Goal: Task Accomplishment & Management: Manage account settings

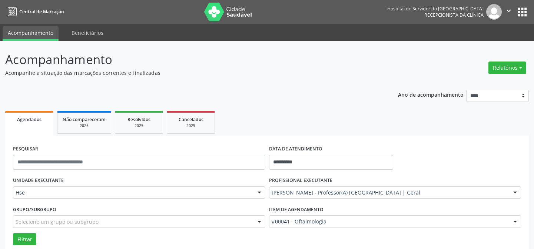
scroll to position [50, 0]
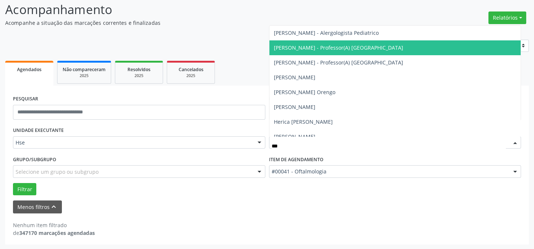
type input "****"
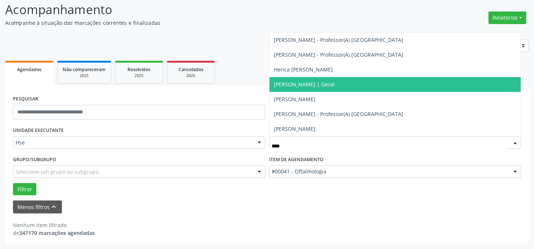
click at [328, 88] on span "[PERSON_NAME] | Geral" at bounding box center [396, 84] width 252 height 15
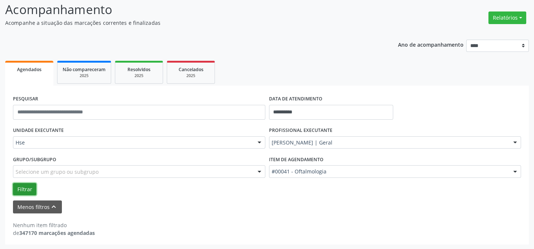
click at [27, 186] on button "Filtrar" at bounding box center [24, 189] width 23 height 13
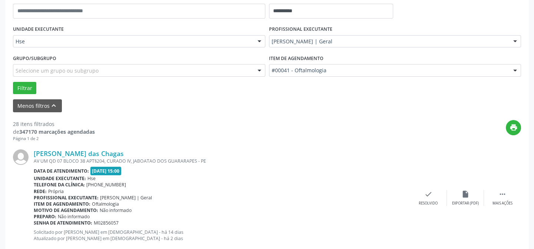
scroll to position [219, 0]
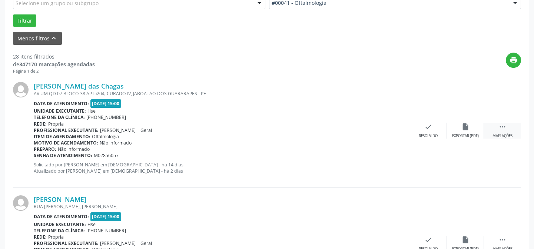
click at [508, 129] on div " Mais ações" at bounding box center [502, 131] width 37 height 16
click at [467, 131] on div "alarm_off Não compareceu" at bounding box center [465, 131] width 37 height 16
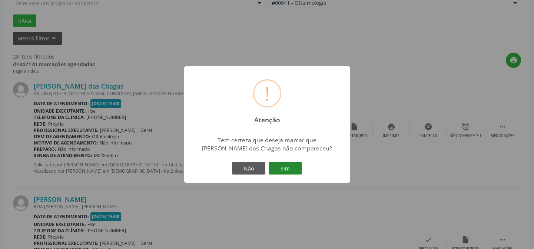
click at [286, 166] on button "Sim" at bounding box center [285, 168] width 33 height 13
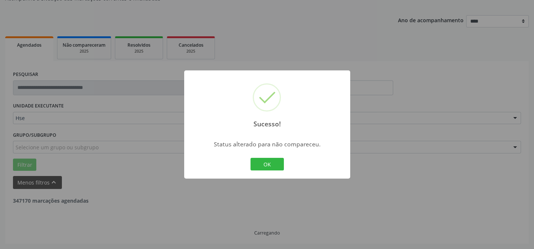
scroll to position [74, 0]
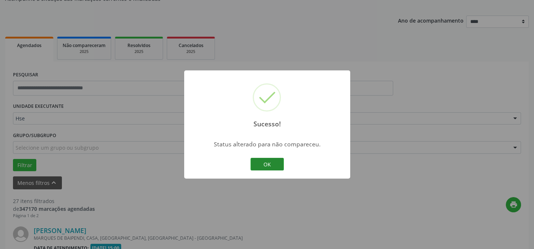
click at [263, 163] on button "OK" at bounding box center [267, 164] width 33 height 13
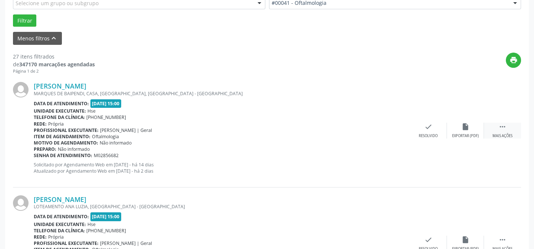
click at [508, 123] on div " Mais ações" at bounding box center [502, 131] width 37 height 16
click at [467, 133] on div "Não compareceu" at bounding box center [466, 135] width 32 height 5
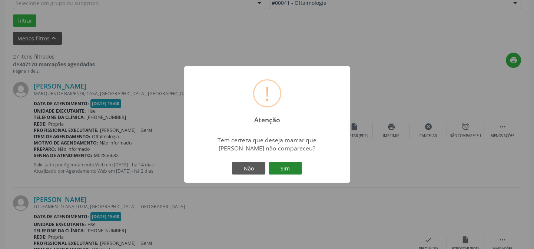
click at [289, 166] on button "Sim" at bounding box center [285, 168] width 33 height 13
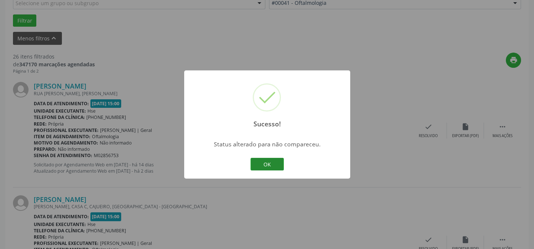
click at [276, 165] on button "OK" at bounding box center [267, 164] width 33 height 13
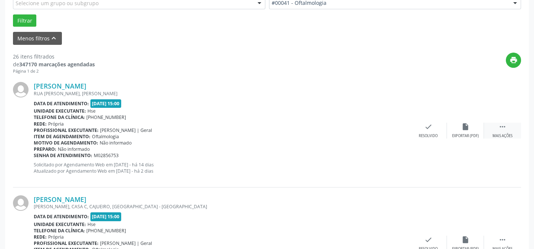
drag, startPoint x: 496, startPoint y: 137, endPoint x: 490, endPoint y: 137, distance: 5.9
click at [496, 136] on div "Mais ações" at bounding box center [503, 135] width 20 height 5
click at [460, 130] on div "alarm_off Não compareceu" at bounding box center [465, 131] width 37 height 16
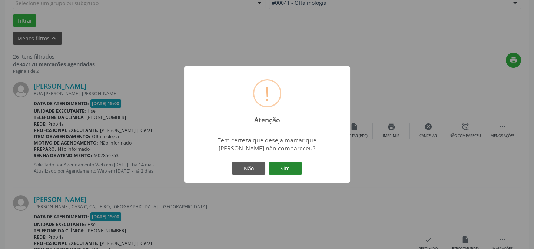
click at [287, 171] on button "Sim" at bounding box center [285, 168] width 33 height 13
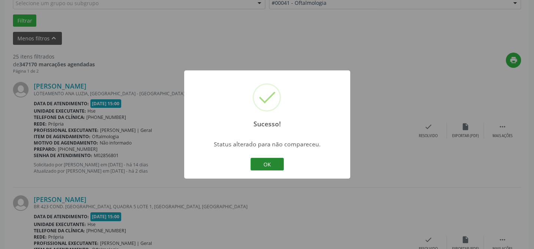
click at [266, 165] on button "OK" at bounding box center [267, 164] width 33 height 13
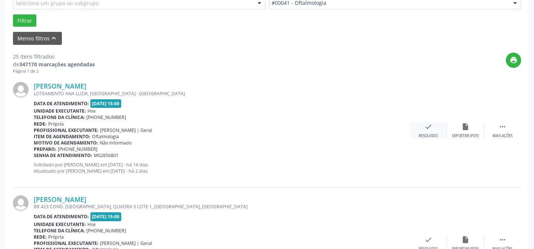
click at [429, 125] on icon "check" at bounding box center [429, 127] width 8 height 8
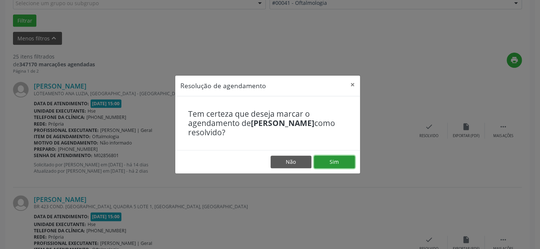
click at [331, 165] on button "Sim" at bounding box center [334, 162] width 41 height 13
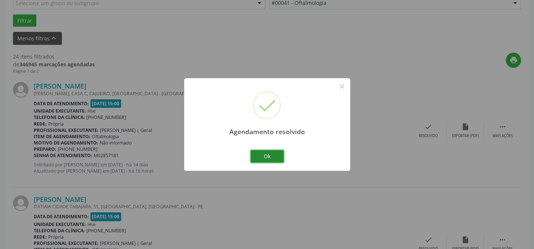
click at [259, 157] on button "Ok" at bounding box center [267, 156] width 33 height 13
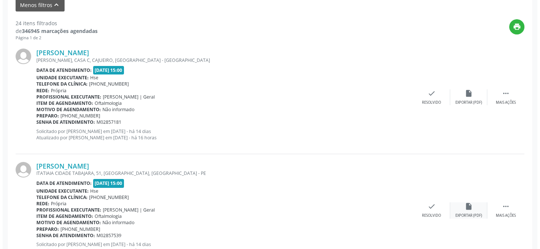
scroll to position [286, 0]
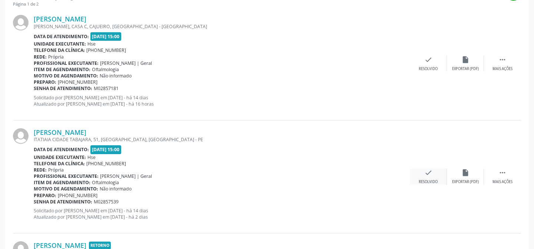
click at [433, 174] on div "check Resolvido" at bounding box center [428, 177] width 37 height 16
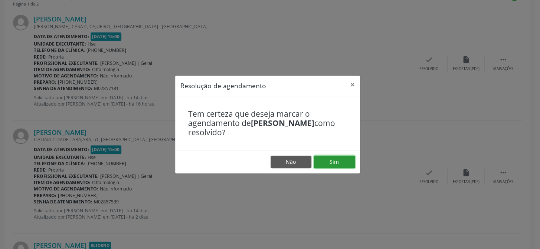
click at [340, 160] on button "Sim" at bounding box center [334, 162] width 41 height 13
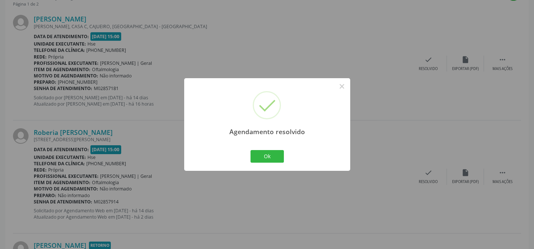
click at [168, 204] on div "Agendamento resolvido × Ok Cancel" at bounding box center [267, 124] width 534 height 249
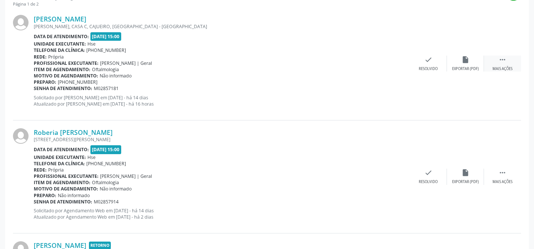
click at [502, 64] on div " Mais ações" at bounding box center [502, 64] width 37 height 16
click at [459, 63] on div "alarm_off Não compareceu" at bounding box center [465, 64] width 37 height 16
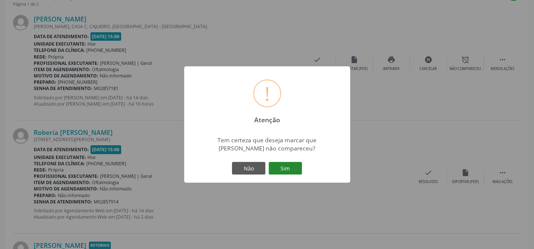
click at [295, 165] on button "Sim" at bounding box center [285, 168] width 33 height 13
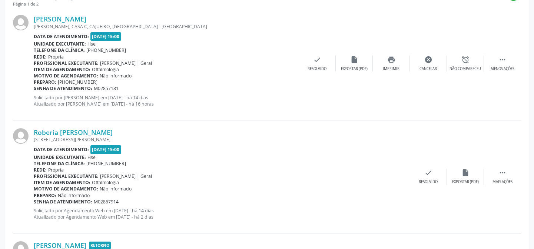
scroll to position [74, 0]
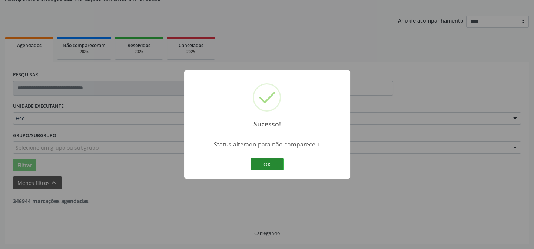
click at [280, 161] on button "OK" at bounding box center [267, 164] width 33 height 13
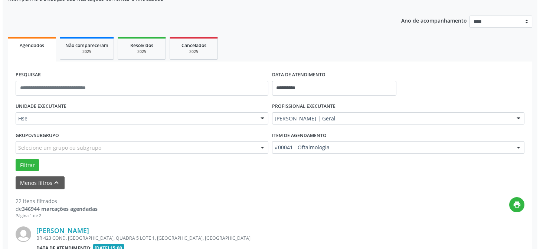
scroll to position [141, 0]
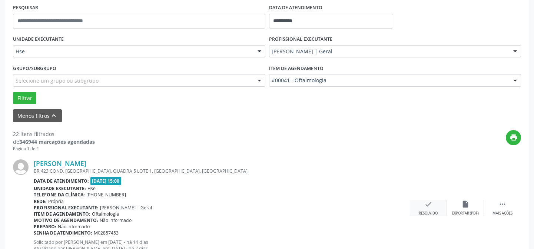
click at [432, 211] on div "Resolvido" at bounding box center [428, 213] width 19 height 5
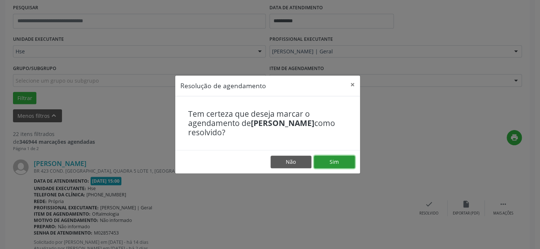
click at [337, 164] on button "Sim" at bounding box center [334, 162] width 41 height 13
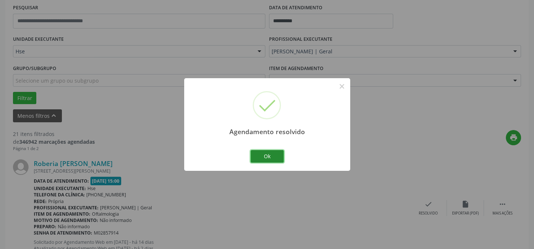
click at [270, 160] on button "Ok" at bounding box center [267, 156] width 33 height 13
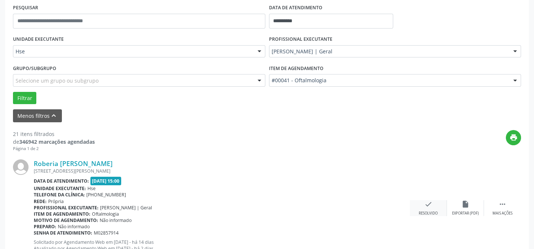
click at [434, 209] on div "check Resolvido" at bounding box center [428, 208] width 37 height 16
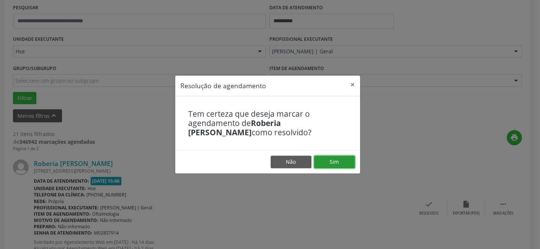
click at [336, 160] on button "Sim" at bounding box center [334, 162] width 41 height 13
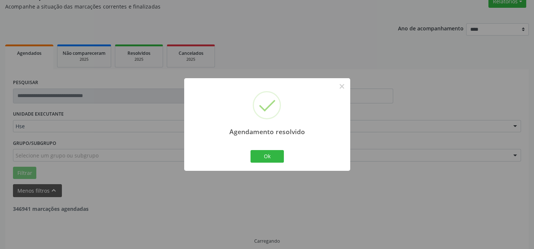
scroll to position [74, 0]
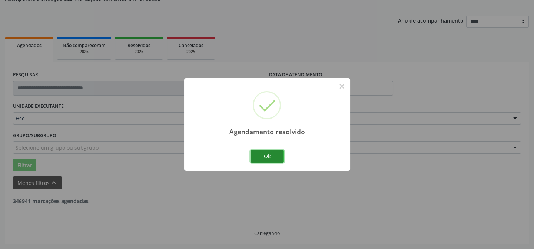
click at [264, 158] on button "Ok" at bounding box center [267, 156] width 33 height 13
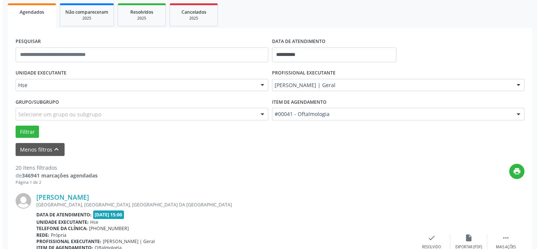
scroll to position [175, 0]
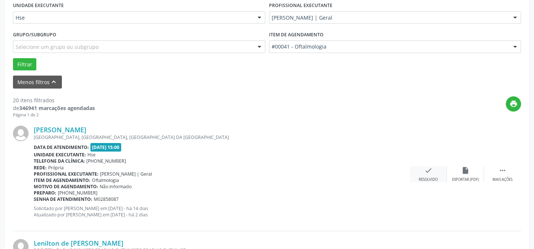
click at [434, 178] on div "Resolvido" at bounding box center [428, 179] width 19 height 5
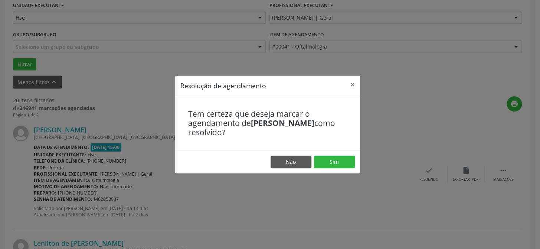
click at [315, 170] on footer "Não Sim" at bounding box center [267, 161] width 185 height 23
click at [325, 165] on button "Sim" at bounding box center [334, 162] width 41 height 13
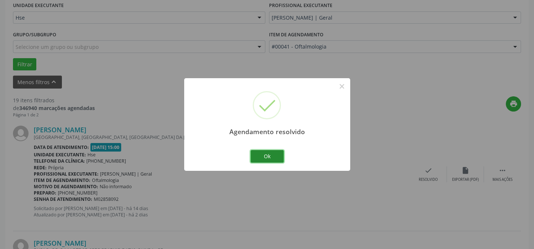
click at [264, 152] on button "Ok" at bounding box center [267, 156] width 33 height 13
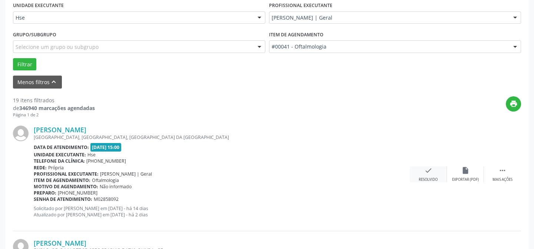
click at [442, 171] on div "check Resolvido" at bounding box center [428, 175] width 37 height 16
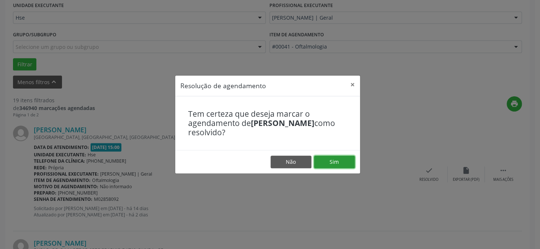
click at [349, 161] on button "Sim" at bounding box center [334, 162] width 41 height 13
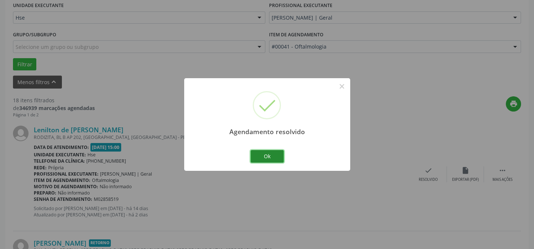
click at [276, 155] on button "Ok" at bounding box center [267, 156] width 33 height 13
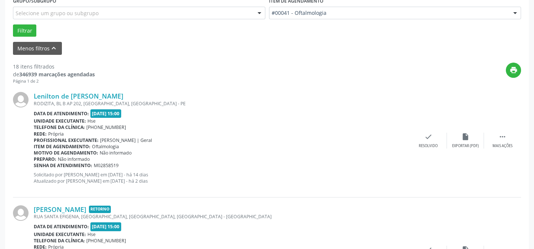
scroll to position [243, 0]
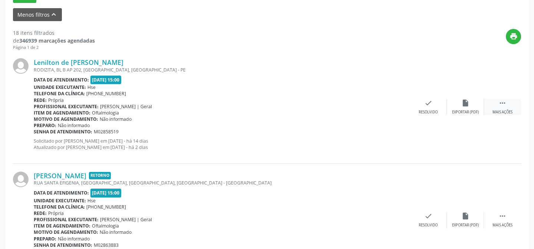
click at [498, 111] on div "Mais ações" at bounding box center [503, 112] width 20 height 5
click at [467, 106] on icon "alarm_off" at bounding box center [466, 103] width 8 height 8
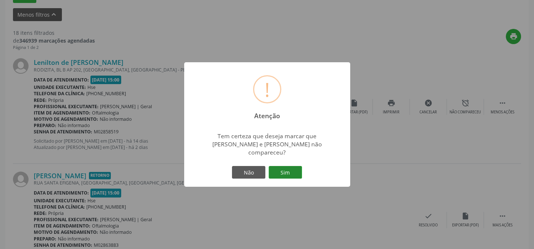
click at [281, 168] on button "Sim" at bounding box center [285, 172] width 33 height 13
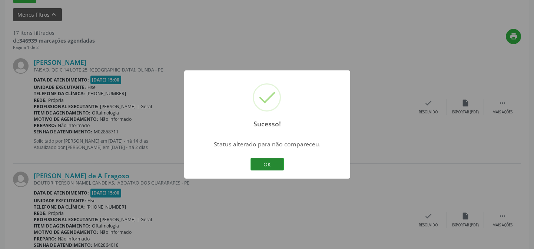
click at [277, 169] on button "OK" at bounding box center [267, 164] width 33 height 13
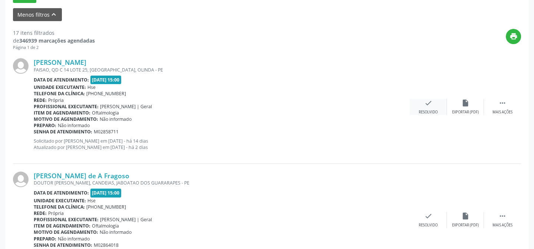
click at [430, 113] on div "Resolvido" at bounding box center [428, 112] width 19 height 5
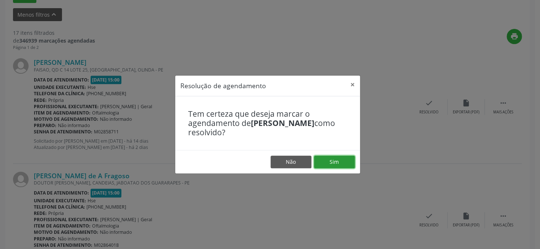
click at [340, 165] on button "Sim" at bounding box center [334, 162] width 41 height 13
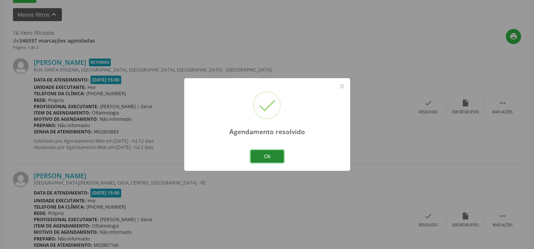
click at [266, 162] on button "Ok" at bounding box center [267, 156] width 33 height 13
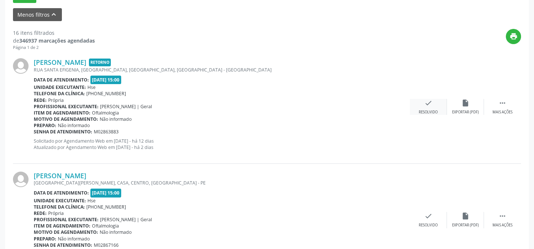
click at [436, 100] on div "check Resolvido" at bounding box center [428, 107] width 37 height 16
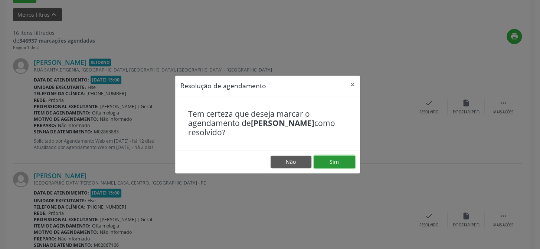
click at [324, 163] on button "Sim" at bounding box center [334, 162] width 41 height 13
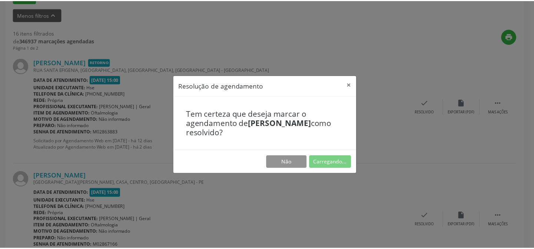
scroll to position [66, 0]
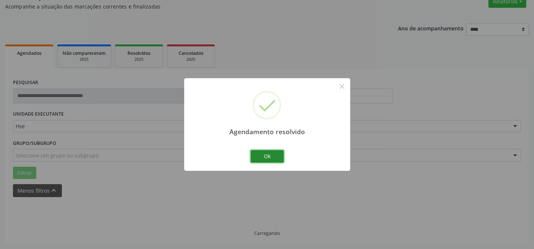
click at [270, 155] on button "Ok" at bounding box center [267, 156] width 33 height 13
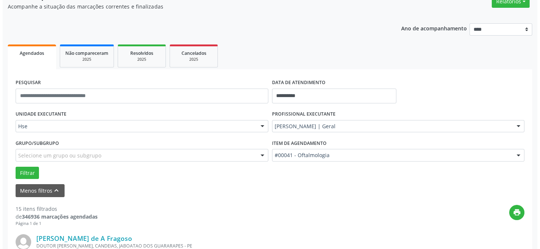
scroll to position [167, 0]
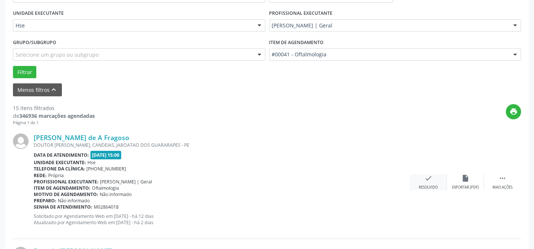
click at [428, 187] on div "Resolvido" at bounding box center [428, 187] width 19 height 5
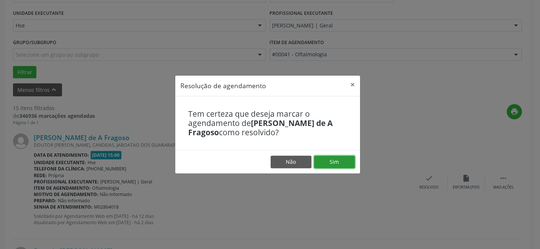
click at [331, 159] on button "Sim" at bounding box center [334, 162] width 41 height 13
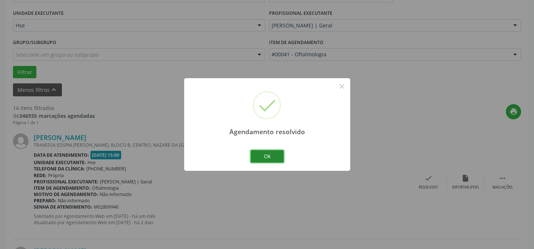
click at [267, 157] on button "Ok" at bounding box center [267, 156] width 33 height 13
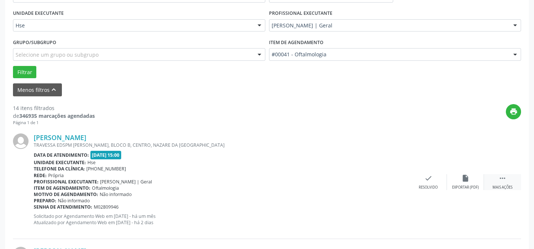
click at [503, 188] on div "Mais ações" at bounding box center [503, 187] width 20 height 5
click at [467, 188] on div "Não compareceu" at bounding box center [466, 187] width 32 height 5
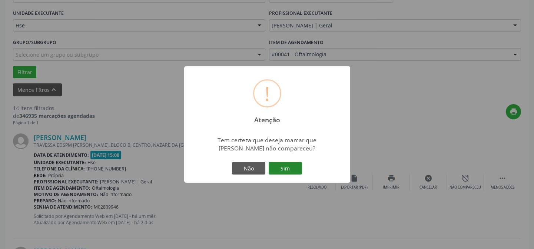
click at [277, 169] on button "Sim" at bounding box center [285, 168] width 33 height 13
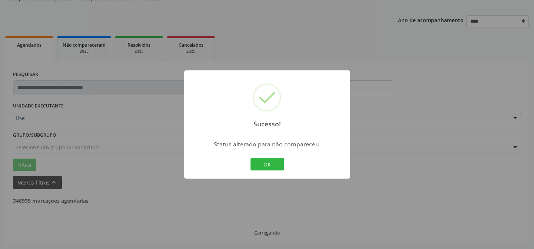
scroll to position [74, 0]
click at [267, 159] on button "OK" at bounding box center [267, 164] width 33 height 13
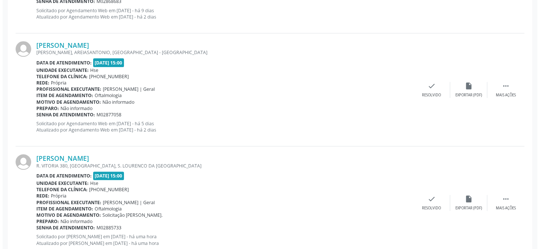
scroll to position [1498, 0]
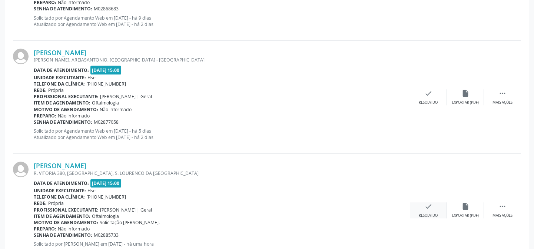
click at [428, 207] on icon "check" at bounding box center [429, 206] width 8 height 8
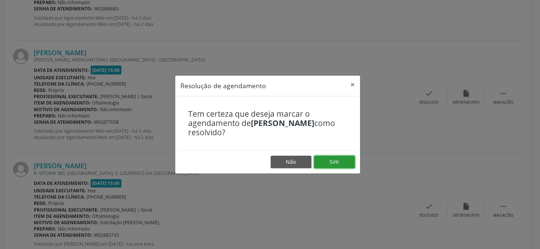
click at [330, 161] on button "Sim" at bounding box center [334, 162] width 41 height 13
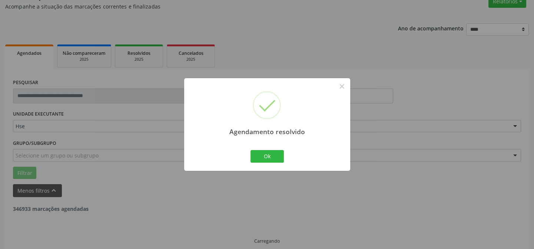
scroll to position [1414, 0]
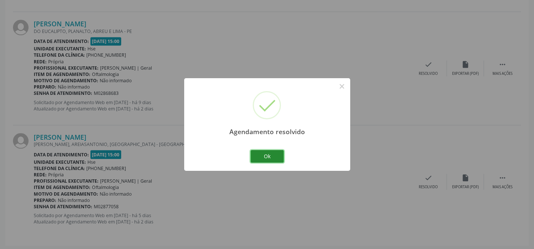
click at [271, 161] on button "Ok" at bounding box center [267, 156] width 33 height 13
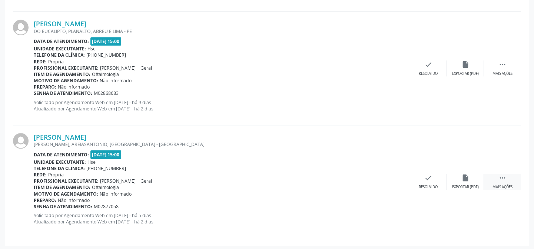
click at [502, 177] on icon "" at bounding box center [503, 178] width 8 height 8
click at [464, 178] on icon "alarm_off" at bounding box center [466, 178] width 8 height 8
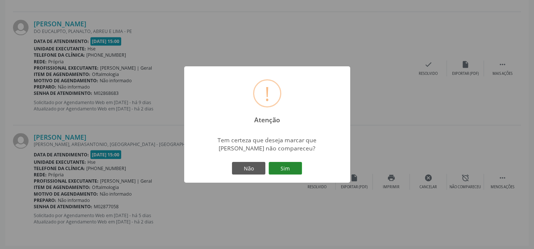
click at [282, 166] on button "Sim" at bounding box center [285, 168] width 33 height 13
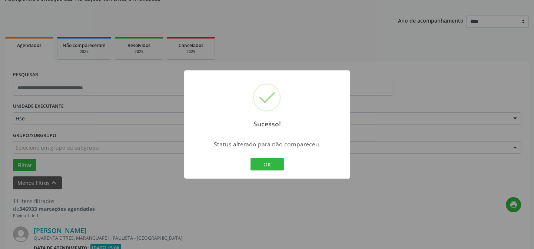
scroll to position [1301, 0]
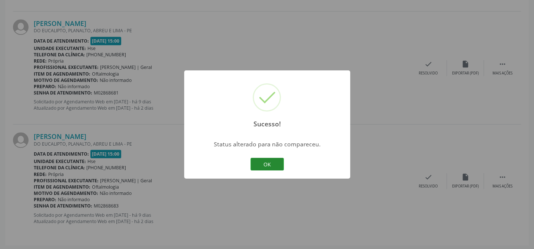
drag, startPoint x: 260, startPoint y: 167, endPoint x: 271, endPoint y: 159, distance: 13.8
click at [260, 167] on button "OK" at bounding box center [267, 164] width 33 height 13
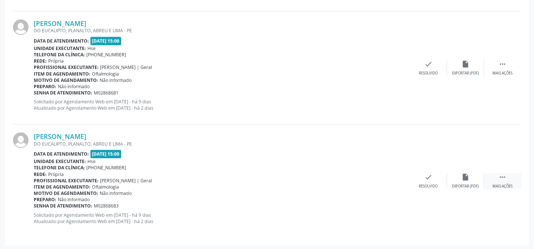
click at [497, 180] on div " Mais ações" at bounding box center [502, 181] width 37 height 16
click at [466, 182] on div "alarm_off Não compareceu" at bounding box center [465, 181] width 37 height 16
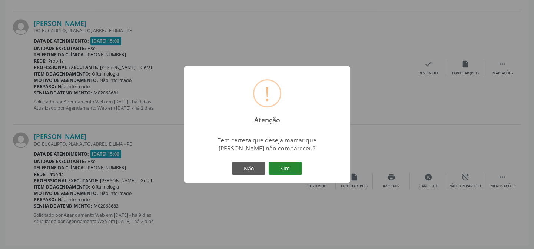
click at [287, 169] on button "Sim" at bounding box center [285, 168] width 33 height 13
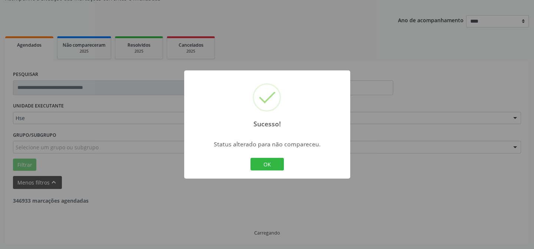
scroll to position [74, 0]
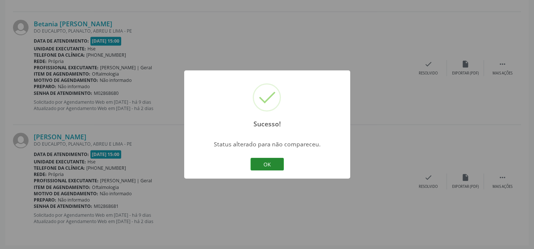
click at [270, 164] on button "OK" at bounding box center [267, 164] width 33 height 13
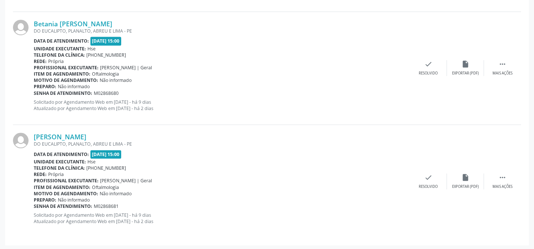
scroll to position [1154, 0]
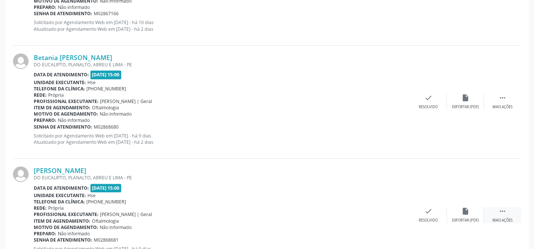
click at [510, 218] on div "Mais ações" at bounding box center [503, 220] width 20 height 5
click at [458, 214] on div "alarm_off Não compareceu" at bounding box center [465, 215] width 37 height 16
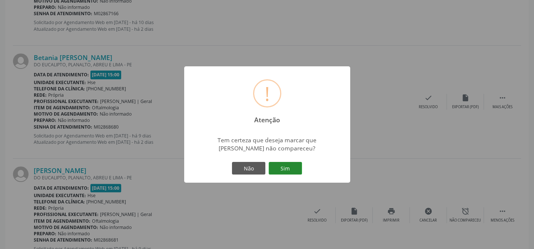
click at [287, 172] on button "Sim" at bounding box center [285, 168] width 33 height 13
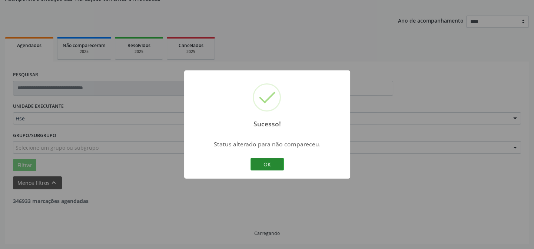
scroll to position [1075, 0]
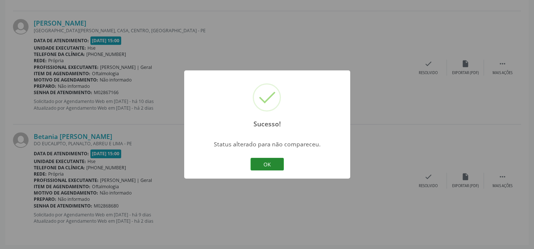
click at [265, 164] on button "OK" at bounding box center [267, 164] width 33 height 13
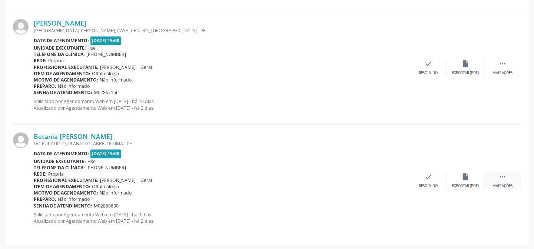
click at [506, 180] on div " Mais ações" at bounding box center [502, 181] width 37 height 16
click at [464, 174] on icon "alarm_off" at bounding box center [466, 177] width 8 height 8
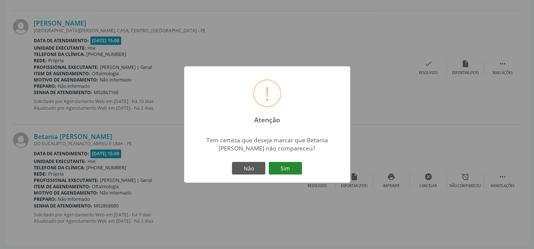
click at [291, 162] on button "Sim" at bounding box center [285, 168] width 33 height 13
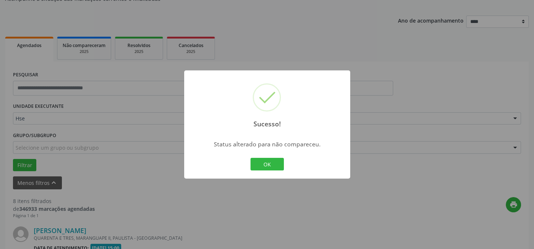
scroll to position [961, 0]
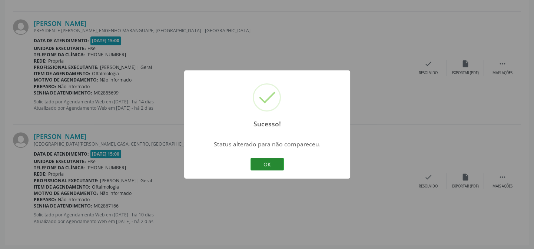
click at [273, 164] on button "OK" at bounding box center [267, 164] width 33 height 13
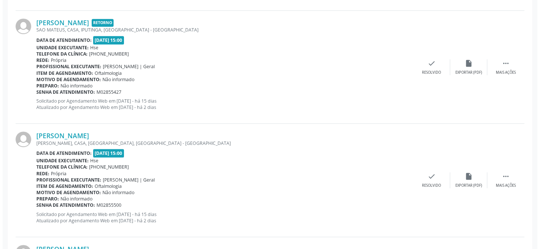
scroll to position [702, 0]
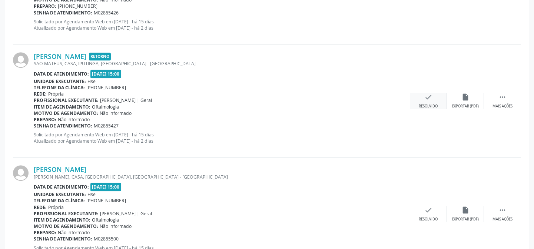
click at [439, 102] on div "check Resolvido" at bounding box center [428, 101] width 37 height 16
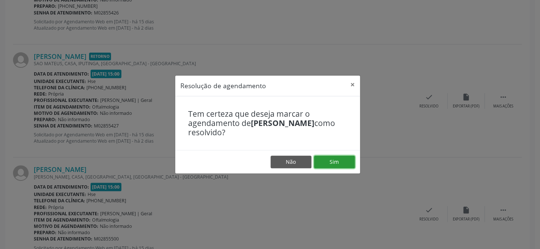
click at [346, 163] on button "Sim" at bounding box center [334, 162] width 41 height 13
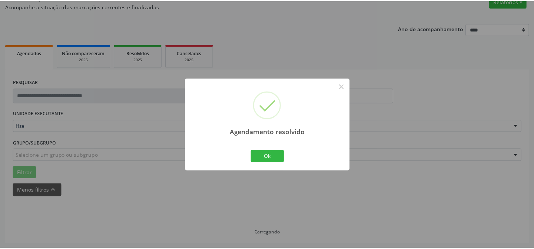
scroll to position [66, 0]
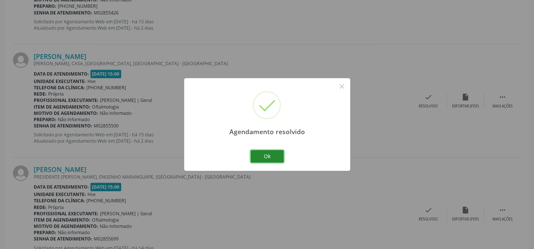
click at [269, 155] on button "Ok" at bounding box center [267, 156] width 33 height 13
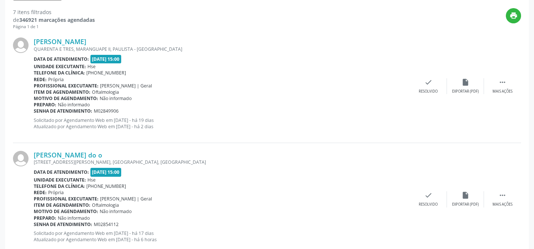
scroll to position [196, 0]
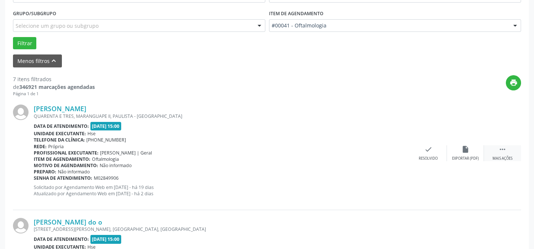
click at [492, 155] on div " Mais ações" at bounding box center [502, 153] width 37 height 16
click at [465, 158] on div "Não compareceu" at bounding box center [466, 158] width 32 height 5
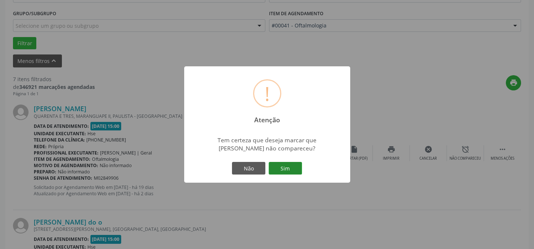
click at [290, 168] on button "Sim" at bounding box center [285, 168] width 33 height 13
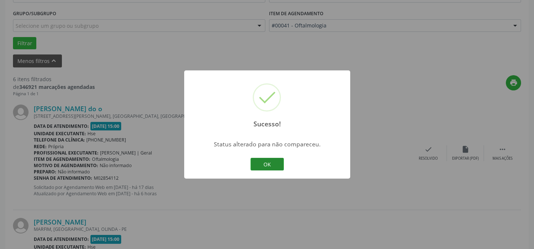
click at [266, 163] on button "OK" at bounding box center [267, 164] width 33 height 13
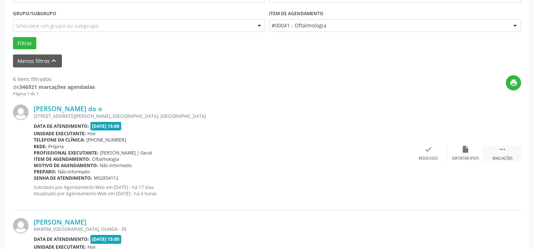
click at [505, 154] on div " Mais ações" at bounding box center [502, 153] width 37 height 16
click at [456, 154] on div "alarm_off Não compareceu" at bounding box center [465, 153] width 37 height 16
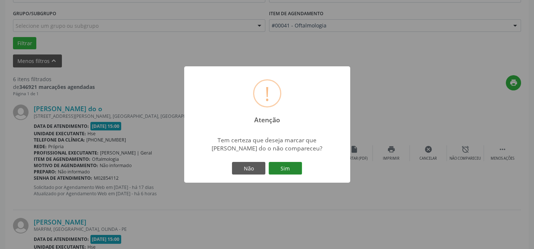
click at [286, 167] on button "Sim" at bounding box center [285, 168] width 33 height 13
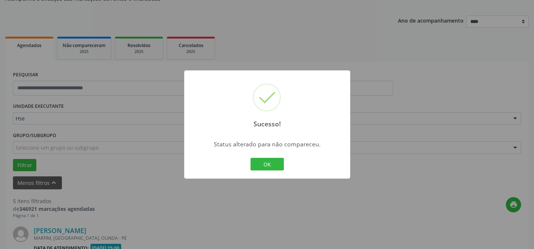
scroll to position [297, 0]
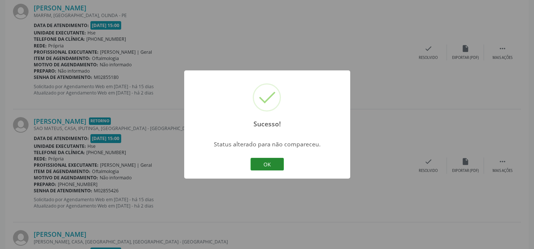
click at [277, 165] on button "OK" at bounding box center [267, 164] width 33 height 13
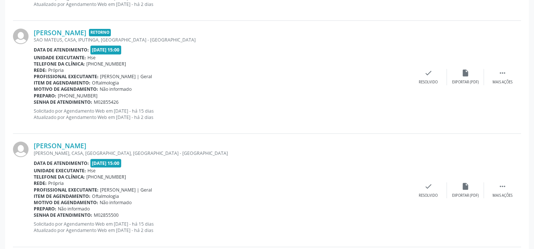
scroll to position [251, 0]
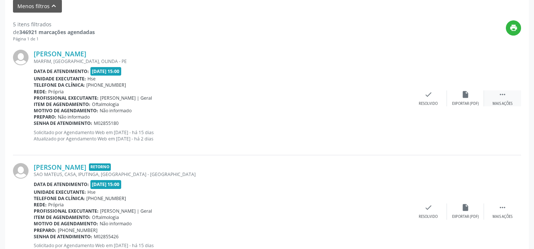
click at [506, 103] on div "Mais ações" at bounding box center [503, 103] width 20 height 5
click at [468, 101] on div "Não compareceu" at bounding box center [466, 103] width 32 height 5
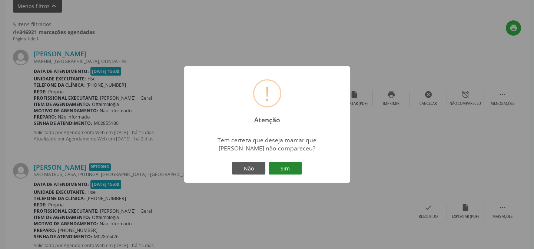
click at [281, 163] on button "Sim" at bounding box center [285, 168] width 33 height 13
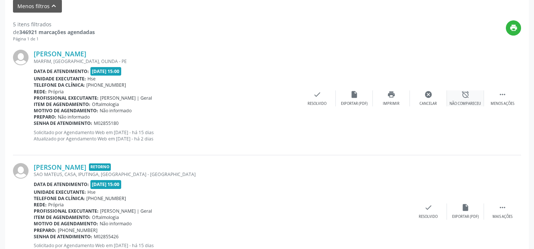
click at [458, 100] on div "alarm_off Não compareceu" at bounding box center [465, 98] width 37 height 16
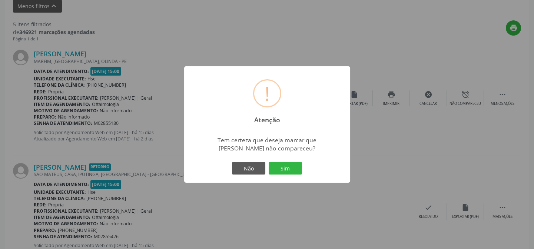
scroll to position [74, 0]
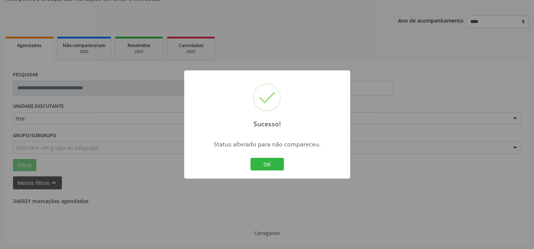
click at [296, 164] on div "Sucesso! × Status alterado para não compareceu. OK Cancel" at bounding box center [267, 124] width 166 height 108
click at [266, 163] on button "OK" at bounding box center [267, 164] width 33 height 13
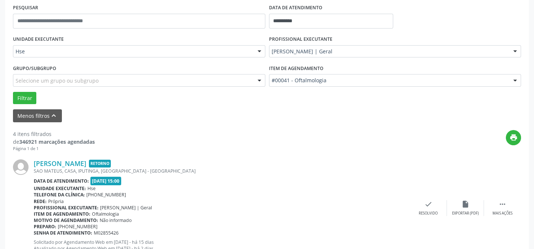
scroll to position [243, 0]
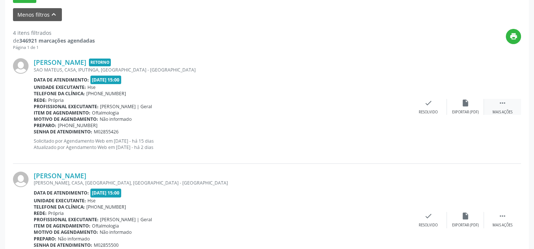
click at [497, 110] on div "Mais ações" at bounding box center [503, 112] width 20 height 5
click at [468, 107] on div "alarm_off Não compareceu" at bounding box center [465, 107] width 37 height 16
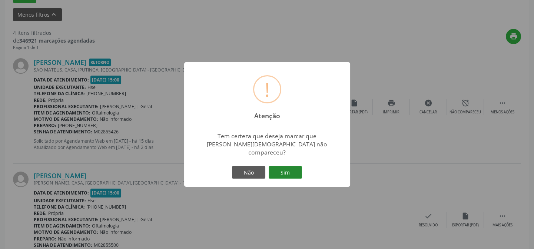
click at [290, 166] on button "Sim" at bounding box center [285, 172] width 33 height 13
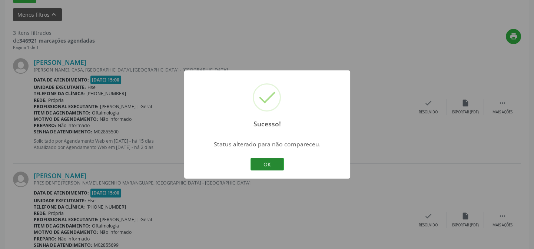
click at [252, 166] on button "OK" at bounding box center [267, 164] width 33 height 13
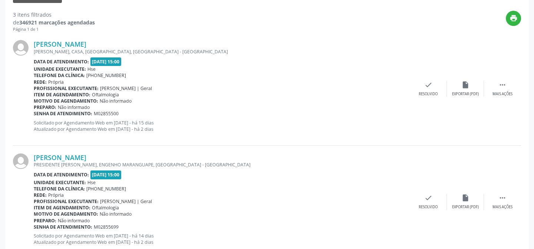
scroll to position [396, 0]
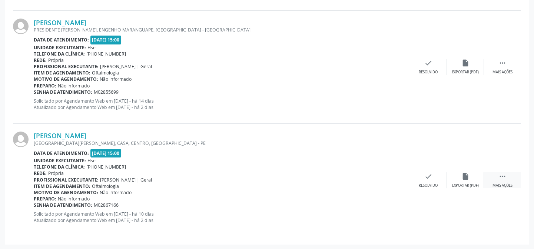
click at [503, 176] on icon "" at bounding box center [503, 176] width 8 height 8
click at [462, 179] on icon "alarm_off" at bounding box center [466, 176] width 8 height 8
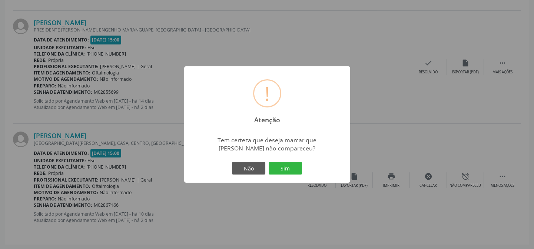
click at [304, 162] on div "! Atenção × Tem certeza que deseja marcar que [PERSON_NAME] não compareceu? Não…" at bounding box center [267, 124] width 166 height 116
click at [292, 167] on button "Sim" at bounding box center [285, 168] width 33 height 13
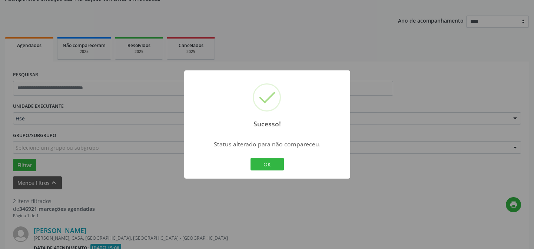
scroll to position [282, 0]
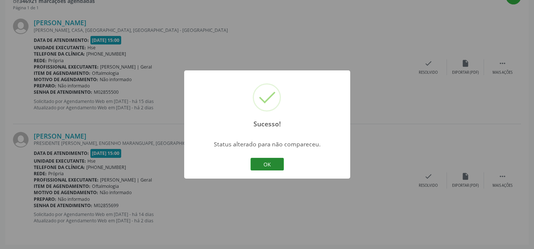
click at [270, 163] on button "OK" at bounding box center [267, 164] width 33 height 13
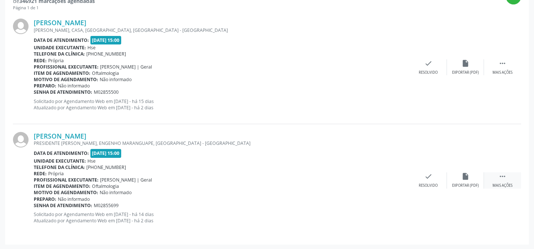
click at [503, 181] on div " Mais ações" at bounding box center [502, 180] width 37 height 16
click at [463, 181] on div "alarm_off Não compareceu" at bounding box center [465, 180] width 37 height 16
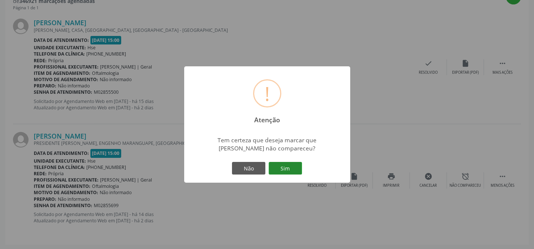
click at [279, 170] on button "Sim" at bounding box center [285, 168] width 33 height 13
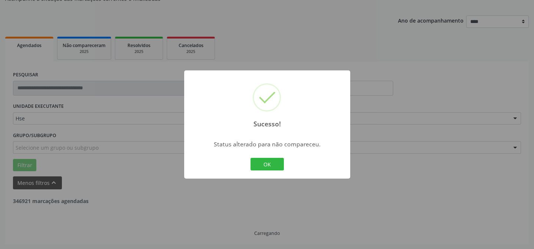
scroll to position [169, 0]
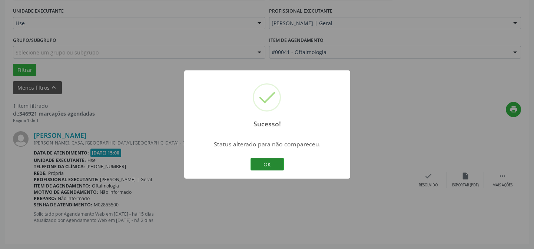
click at [255, 167] on button "OK" at bounding box center [267, 164] width 33 height 13
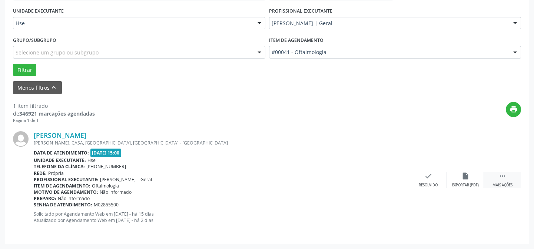
click at [497, 178] on div " Mais ações" at bounding box center [502, 180] width 37 height 16
click at [460, 181] on div "alarm_off Não compareceu" at bounding box center [465, 180] width 37 height 16
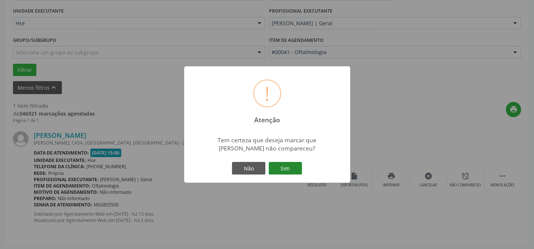
click at [293, 169] on button "Sim" at bounding box center [285, 168] width 33 height 13
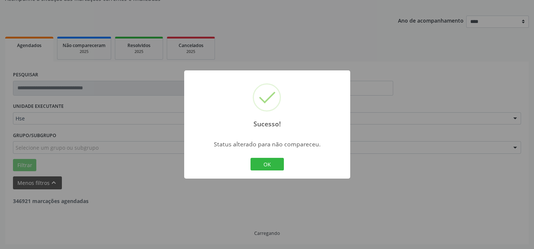
scroll to position [50, 0]
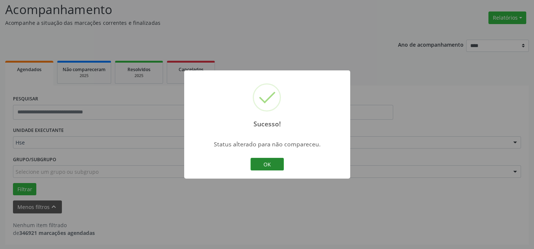
click at [277, 162] on button "OK" at bounding box center [267, 164] width 33 height 13
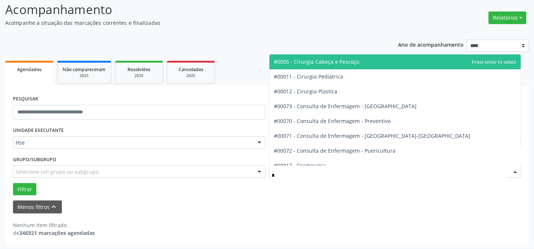
type input "**"
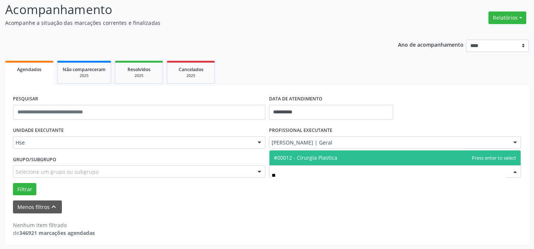
click at [312, 159] on span "#00012 - Cirurgia Plastica" at bounding box center [305, 157] width 63 height 7
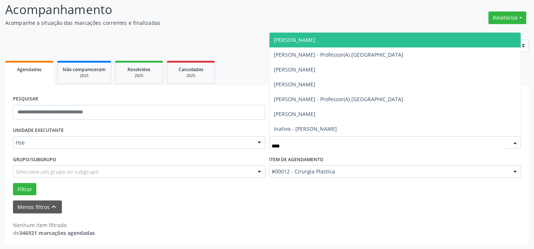
type input "*****"
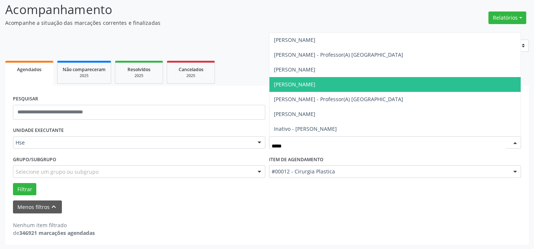
click at [304, 85] on span "[PERSON_NAME]" at bounding box center [295, 84] width 42 height 7
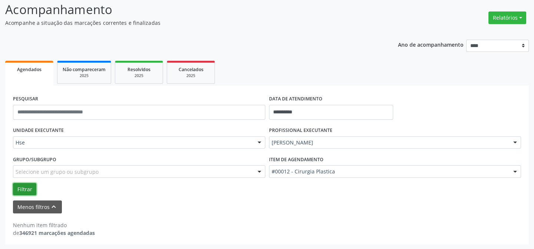
click at [26, 191] on button "Filtrar" at bounding box center [24, 189] width 23 height 13
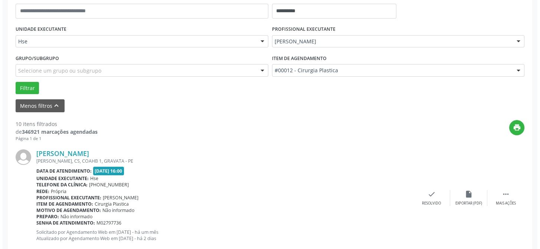
scroll to position [219, 0]
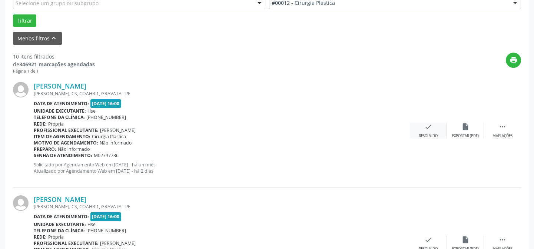
click at [428, 131] on div "check Resolvido" at bounding box center [428, 131] width 37 height 16
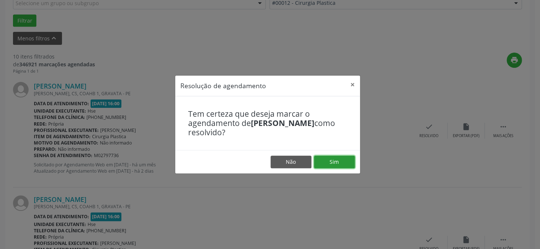
click at [341, 166] on button "Sim" at bounding box center [334, 162] width 41 height 13
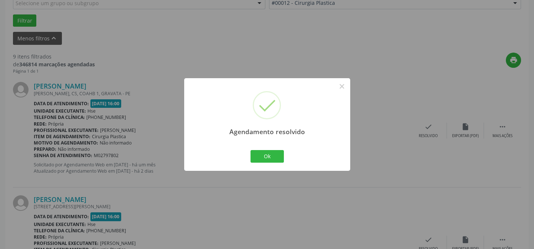
click at [435, 159] on div "Agendamento resolvido × Ok Cancel" at bounding box center [267, 124] width 534 height 249
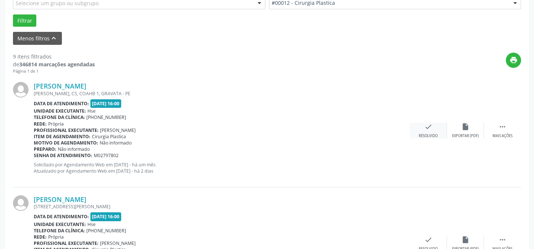
click at [434, 123] on div "check Resolvido" at bounding box center [428, 131] width 37 height 16
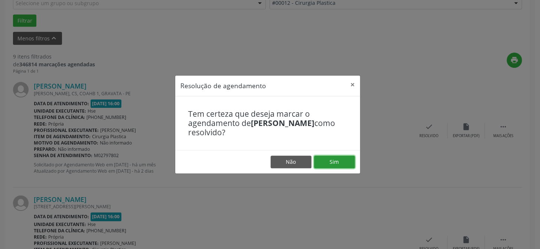
click at [339, 166] on button "Sim" at bounding box center [334, 162] width 41 height 13
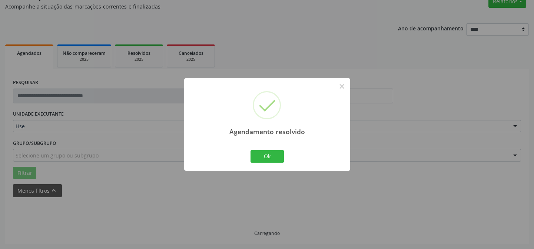
click at [432, 158] on div "Agendamento resolvido × Ok Cancel" at bounding box center [267, 124] width 534 height 249
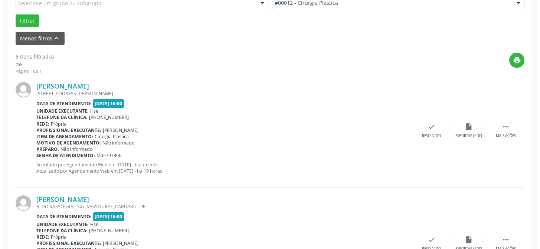
scroll to position [286, 0]
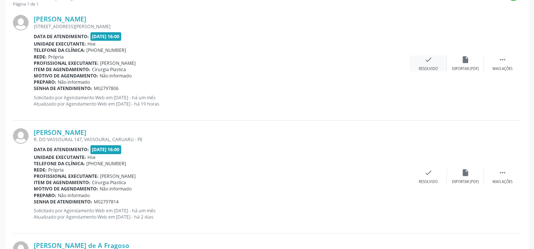
click at [426, 66] on div "Resolvido" at bounding box center [428, 68] width 19 height 5
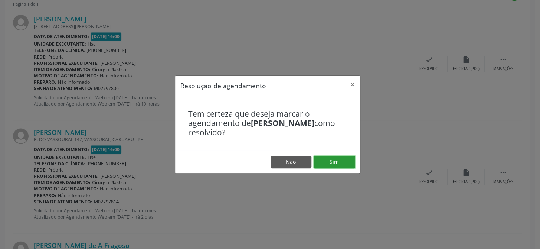
click at [333, 163] on button "Sim" at bounding box center [334, 162] width 41 height 13
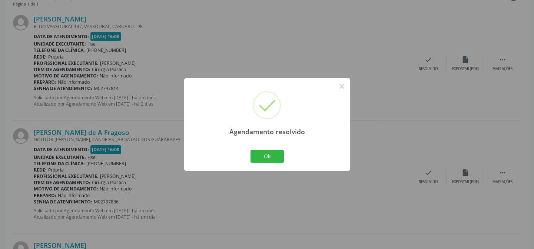
click at [363, 177] on div "Agendamento resolvido × Ok Cancel" at bounding box center [267, 124] width 534 height 249
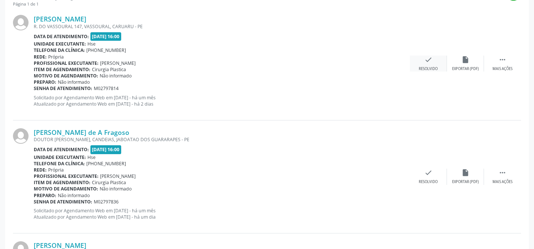
click at [426, 67] on div "Resolvido" at bounding box center [428, 68] width 19 height 5
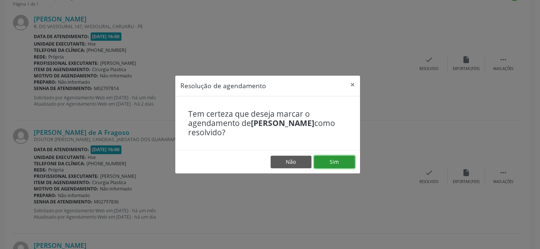
click at [338, 159] on button "Sim" at bounding box center [334, 162] width 41 height 13
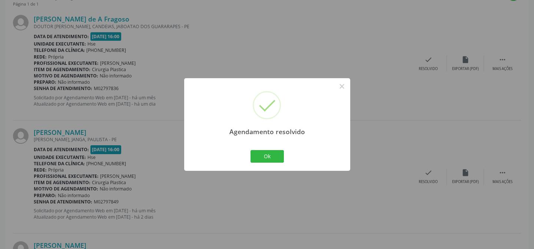
click at [278, 149] on div "Ok Cancel" at bounding box center [267, 157] width 37 height 16
click at [277, 152] on button "Ok" at bounding box center [267, 156] width 33 height 13
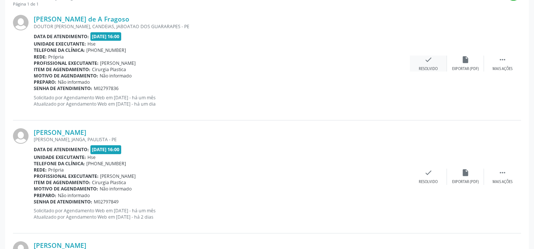
click at [432, 62] on icon "check" at bounding box center [429, 60] width 8 height 8
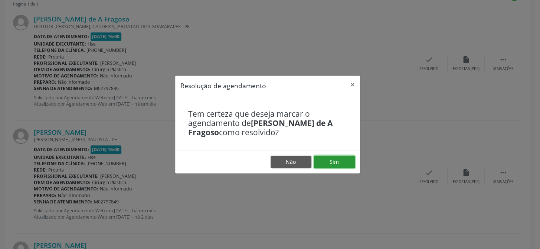
click at [333, 165] on button "Sim" at bounding box center [334, 162] width 41 height 13
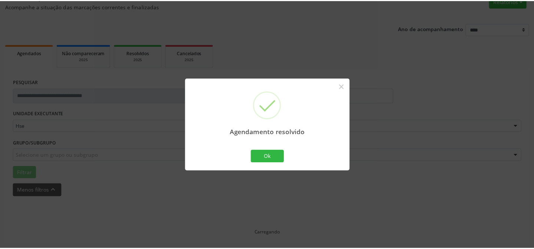
scroll to position [66, 0]
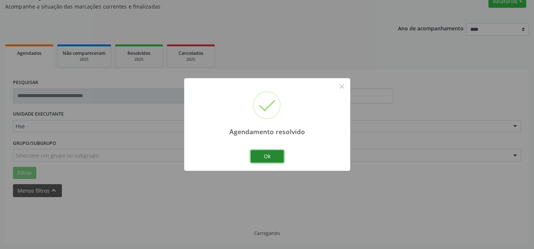
click at [255, 161] on button "Ok" at bounding box center [267, 156] width 33 height 13
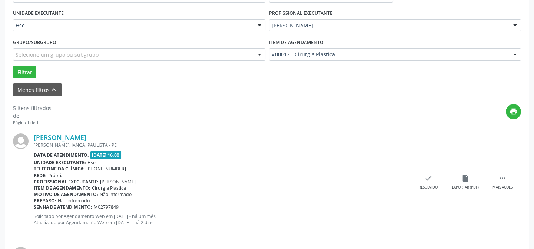
scroll to position [235, 0]
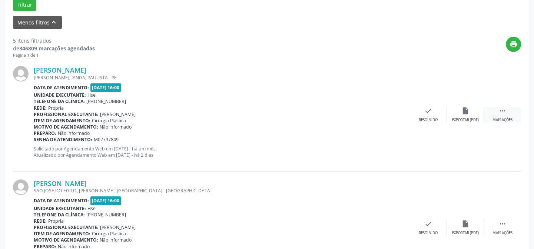
click at [505, 113] on icon "" at bounding box center [503, 111] width 8 height 8
click at [466, 115] on div "alarm_off Não compareceu" at bounding box center [465, 115] width 37 height 16
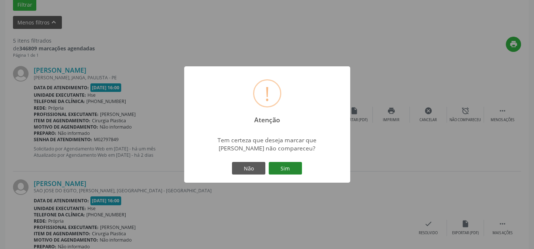
click at [286, 171] on button "Sim" at bounding box center [285, 168] width 33 height 13
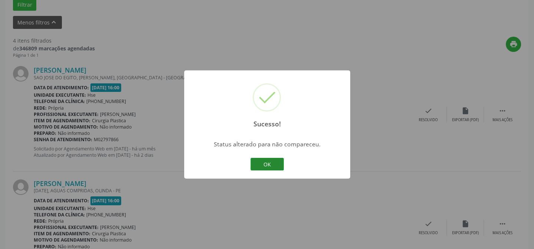
click at [263, 163] on button "OK" at bounding box center [267, 164] width 33 height 13
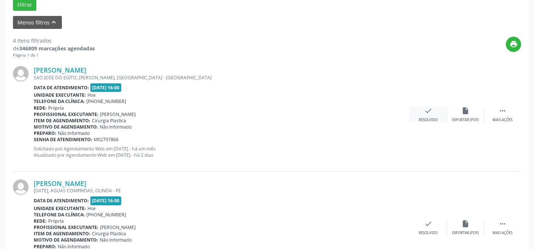
click at [428, 111] on icon "check" at bounding box center [429, 111] width 8 height 8
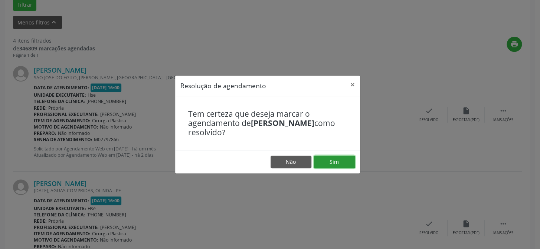
click at [334, 161] on button "Sim" at bounding box center [334, 162] width 41 height 13
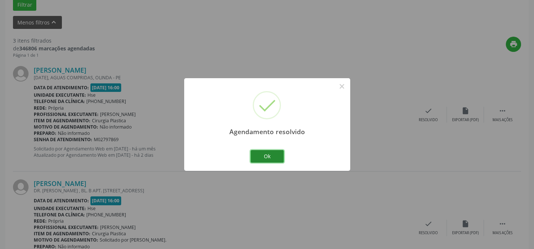
click at [256, 157] on button "Ok" at bounding box center [267, 156] width 33 height 13
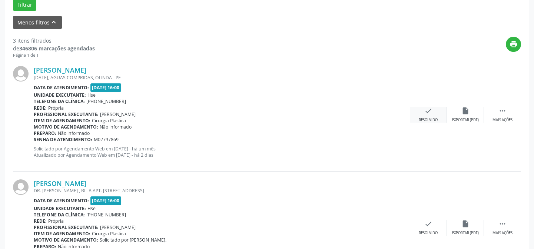
click at [432, 118] on div "Resolvido" at bounding box center [428, 120] width 19 height 5
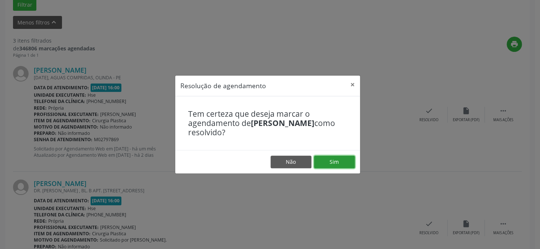
click at [334, 166] on button "Sim" at bounding box center [334, 162] width 41 height 13
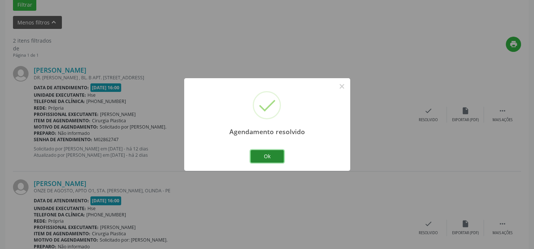
click at [260, 160] on button "Ok" at bounding box center [267, 156] width 33 height 13
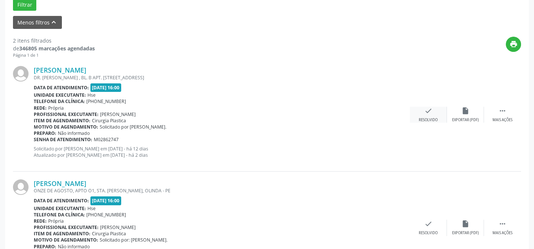
click at [429, 112] on icon "check" at bounding box center [429, 111] width 8 height 8
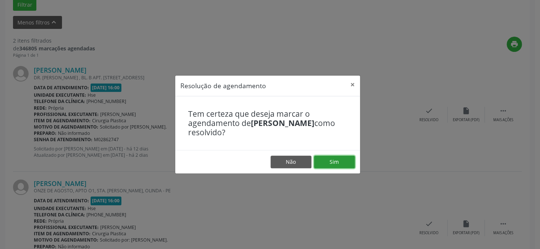
click at [319, 165] on button "Sim" at bounding box center [334, 162] width 41 height 13
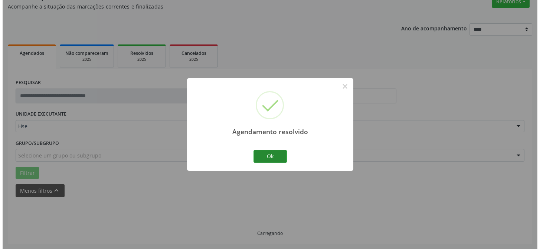
scroll to position [169, 0]
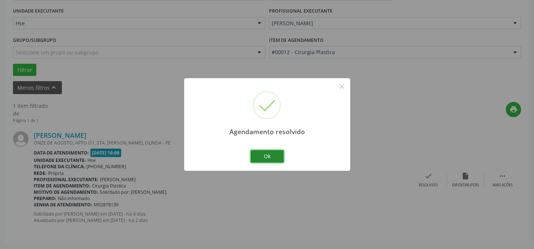
click at [278, 152] on button "Ok" at bounding box center [267, 156] width 33 height 13
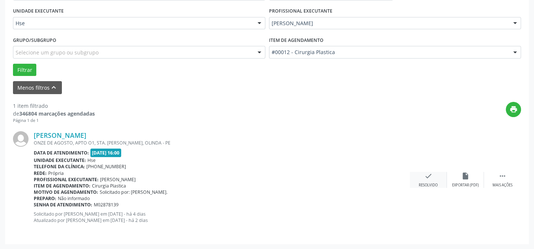
click at [428, 184] on div "Resolvido" at bounding box center [428, 185] width 19 height 5
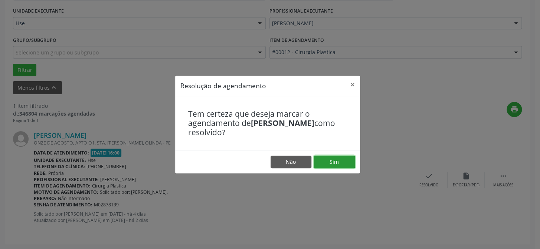
click at [331, 166] on button "Sim" at bounding box center [334, 162] width 41 height 13
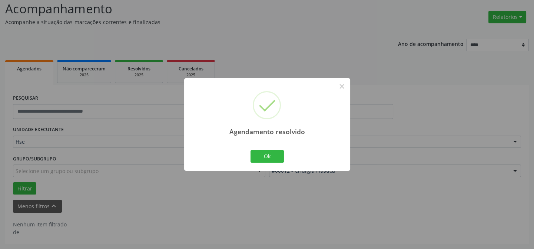
scroll to position [50, 0]
click at [268, 156] on button "Ok" at bounding box center [267, 156] width 33 height 13
